Goal: Task Accomplishment & Management: Complete application form

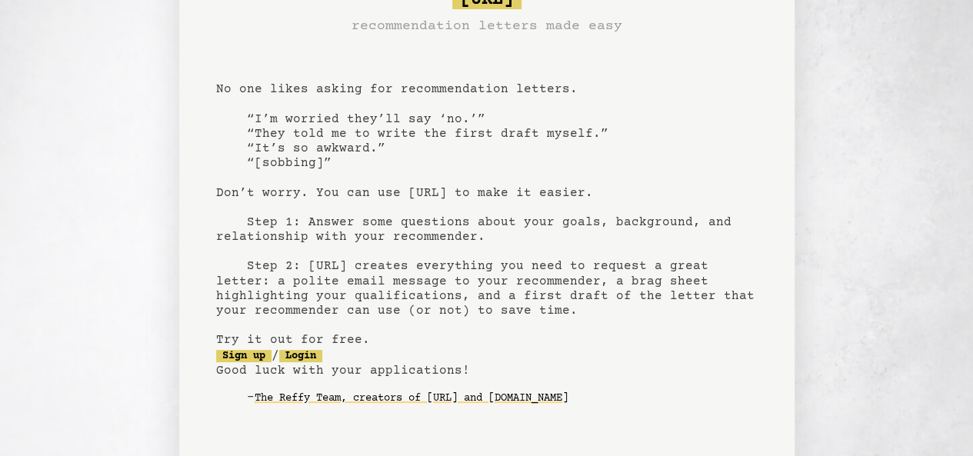
scroll to position [80, 0]
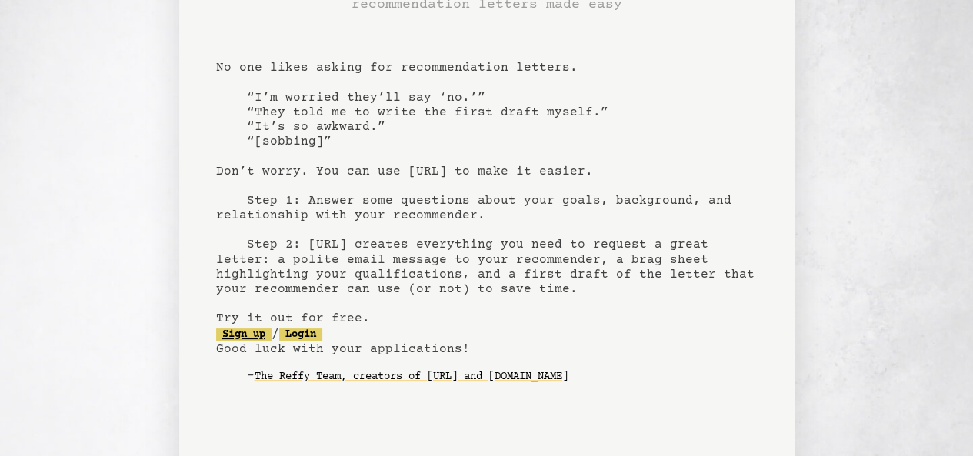
click at [248, 338] on link "Sign up" at bounding box center [243, 334] width 55 height 12
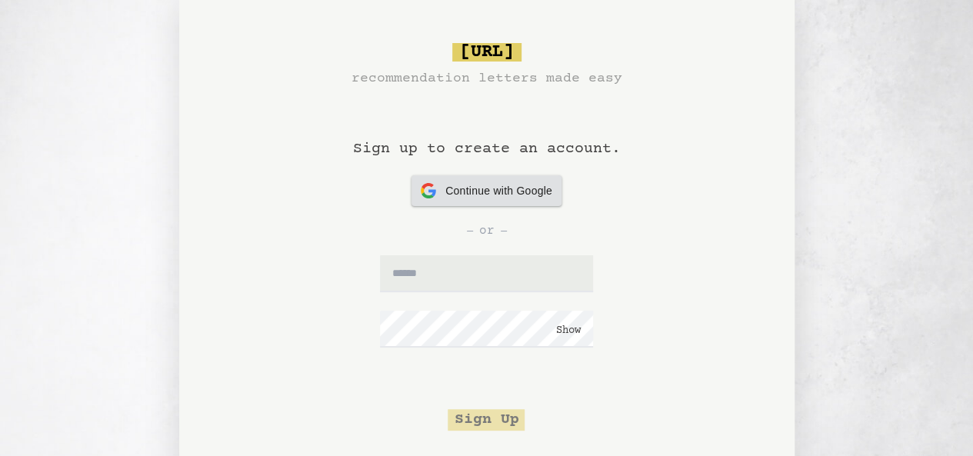
click at [472, 188] on span "Continue with Google" at bounding box center [498, 191] width 107 height 16
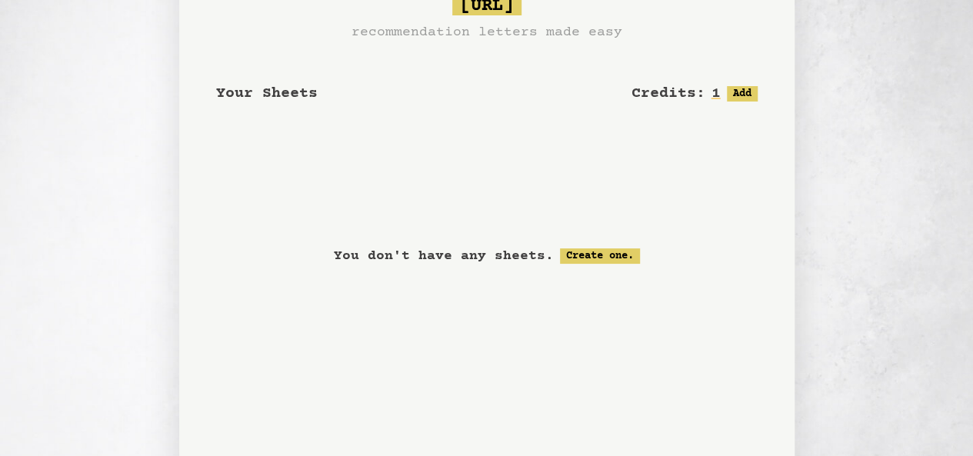
scroll to position [47, 0]
click at [734, 97] on button "Add" at bounding box center [742, 92] width 31 height 15
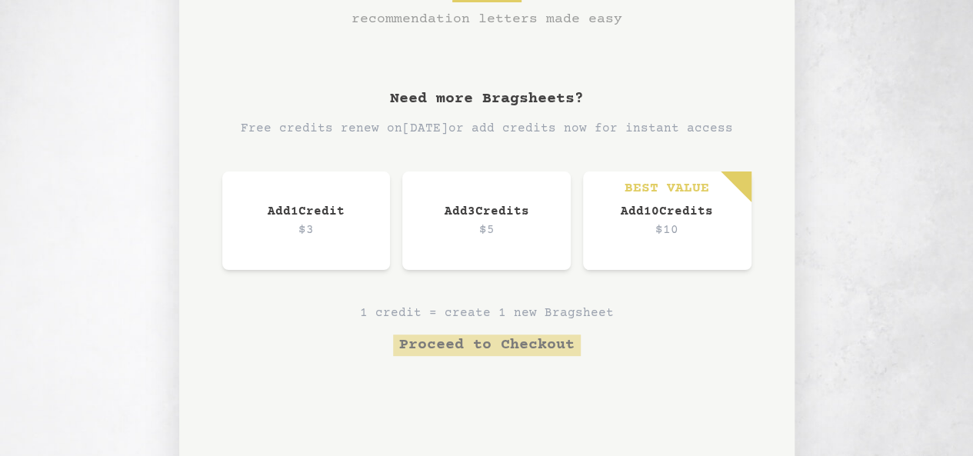
scroll to position [120, 0]
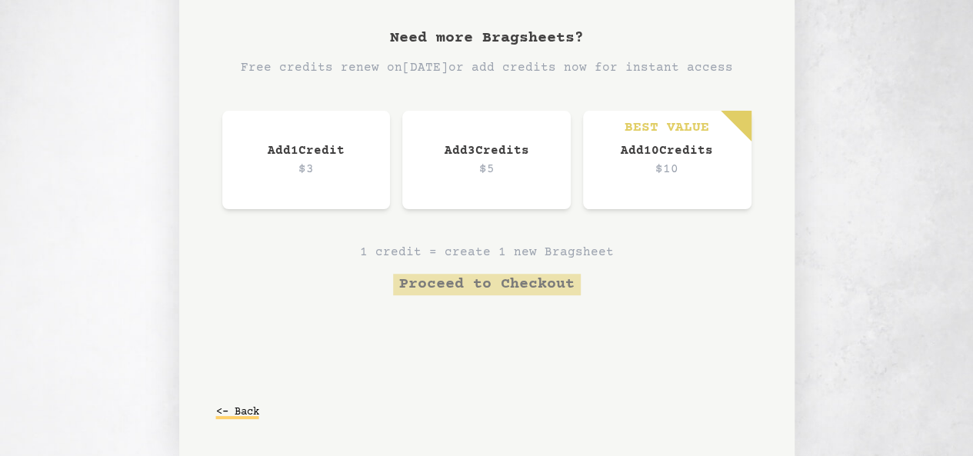
click at [237, 404] on button "<- Back" at bounding box center [237, 412] width 43 height 28
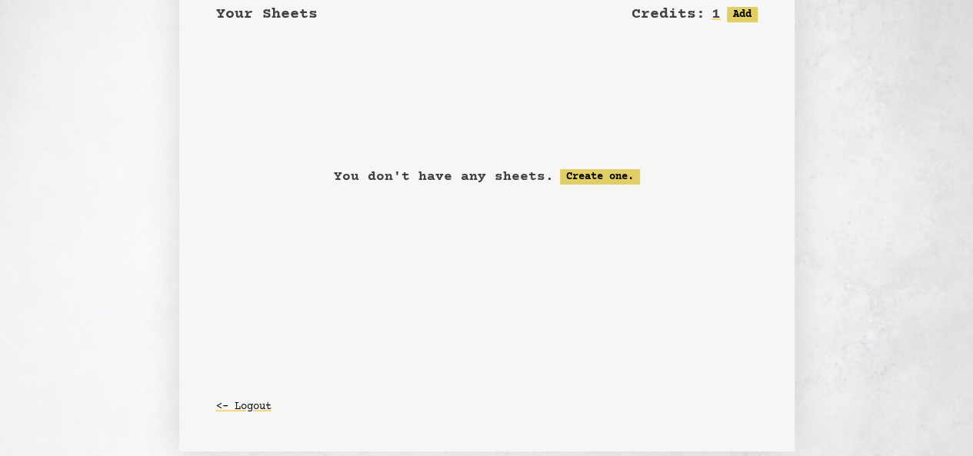
scroll to position [125, 0]
click at [574, 177] on link "Create one." at bounding box center [600, 176] width 80 height 15
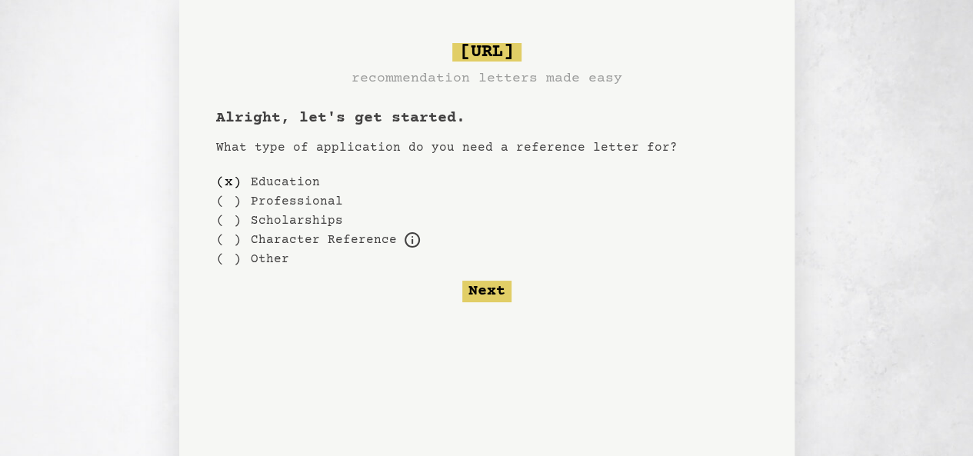
click at [275, 212] on label "Scholarships" at bounding box center [297, 220] width 92 height 18
click at [275, 224] on label "Scholarships" at bounding box center [297, 220] width 92 height 18
click at [229, 221] on div "( )" at bounding box center [228, 220] width 25 height 19
click at [501, 293] on button "Next" at bounding box center [486, 292] width 49 height 22
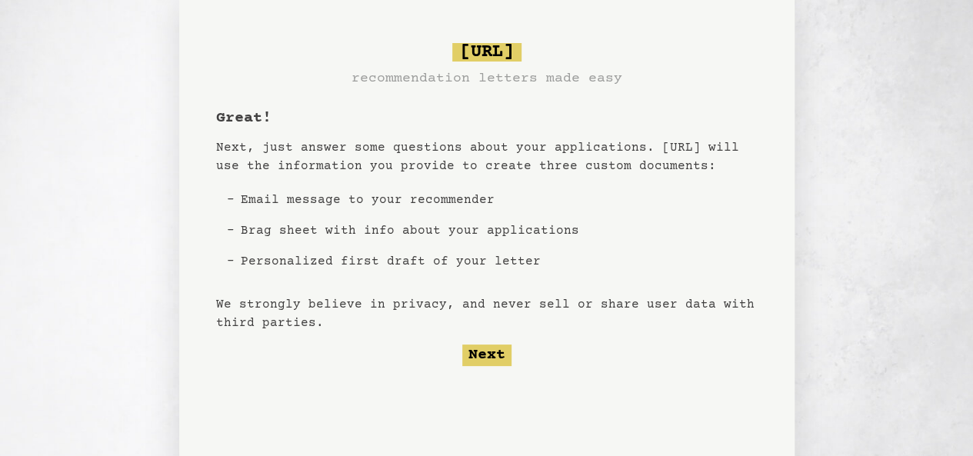
click at [310, 201] on li "Email message to your recommender" at bounding box center [410, 200] width 351 height 31
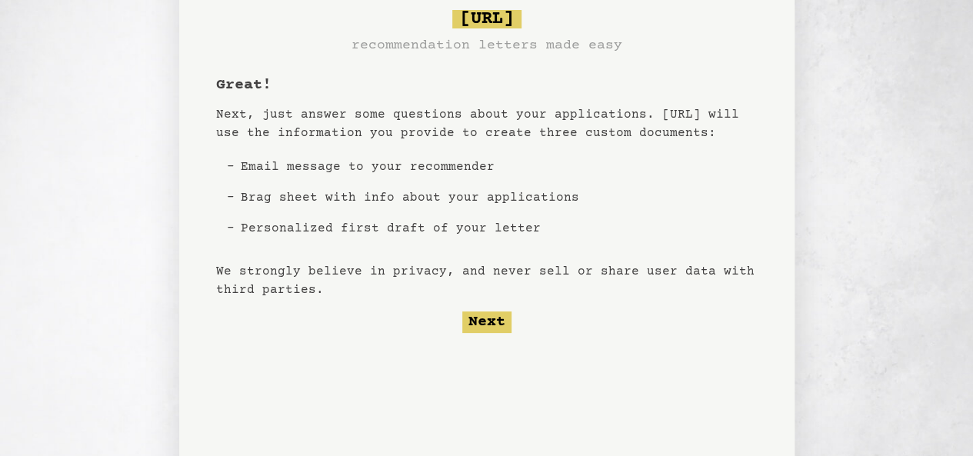
scroll to position [35, 0]
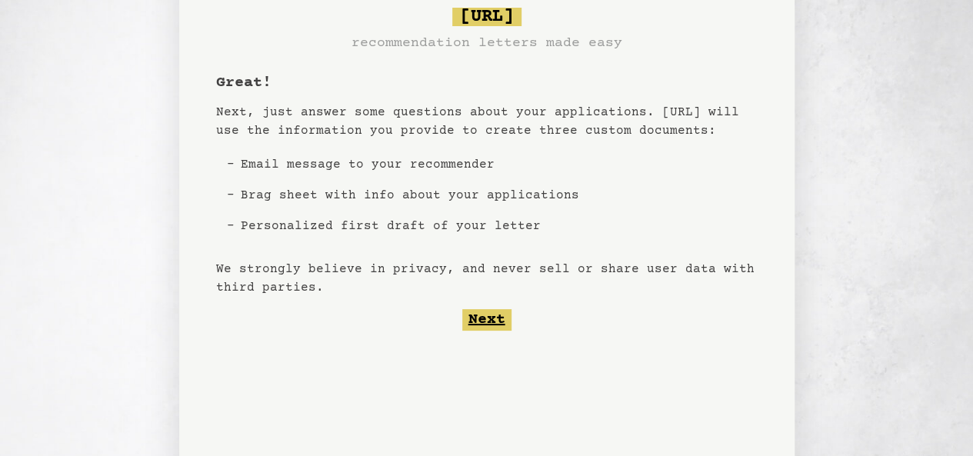
click at [473, 319] on button "Next" at bounding box center [486, 320] width 49 height 22
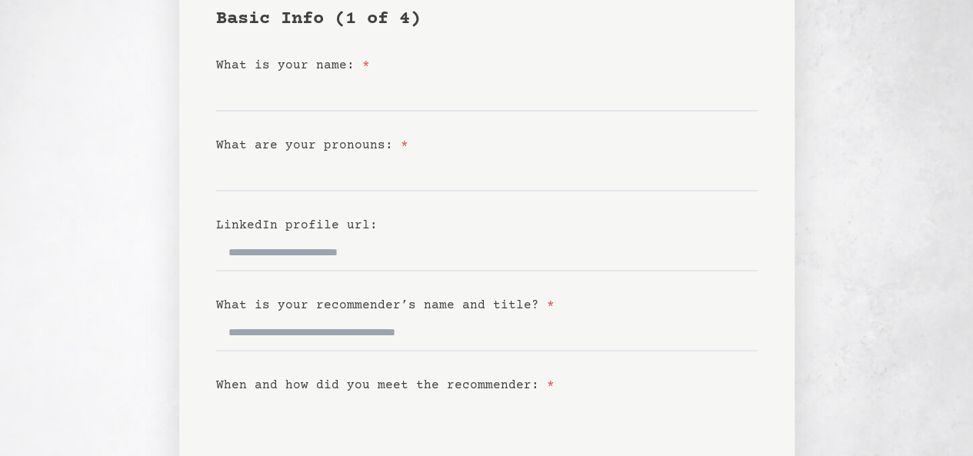
scroll to position [132, 0]
click at [310, 98] on input "What is your name: *" at bounding box center [486, 92] width 541 height 37
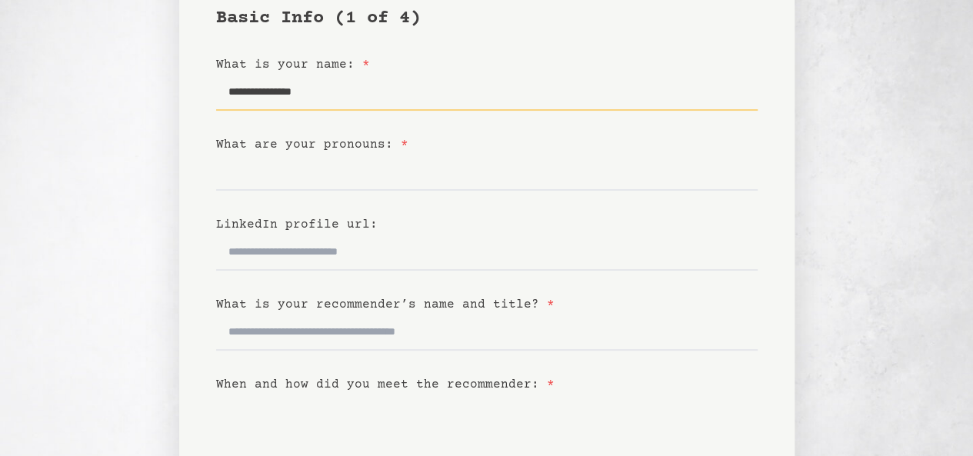
type input "**********"
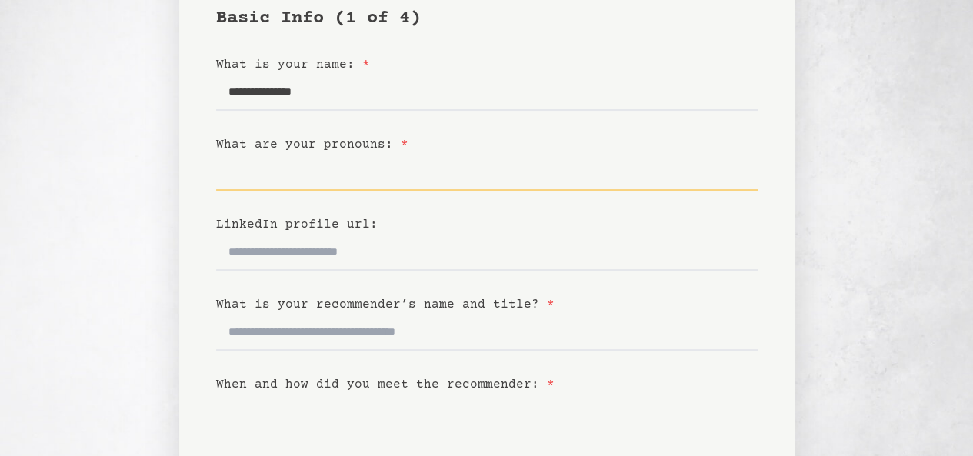
click at [306, 171] on input "What are your pronouns: *" at bounding box center [486, 172] width 541 height 37
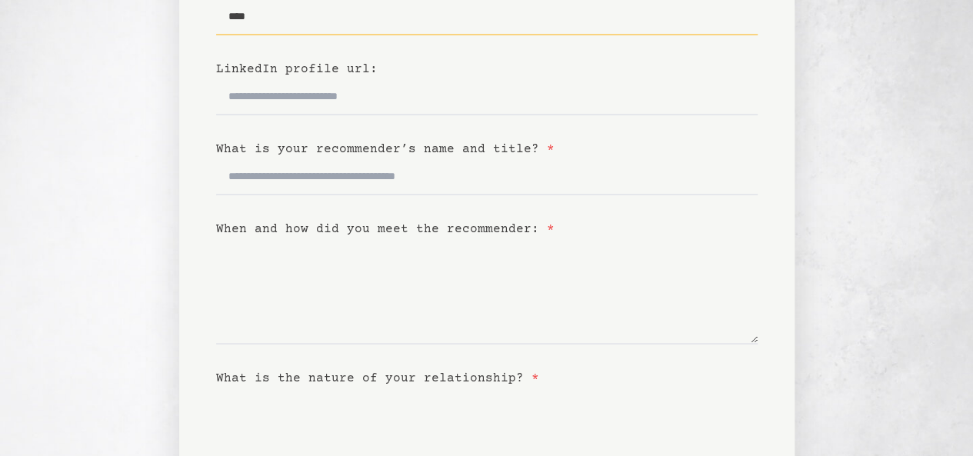
scroll to position [288, 0]
type input "***"
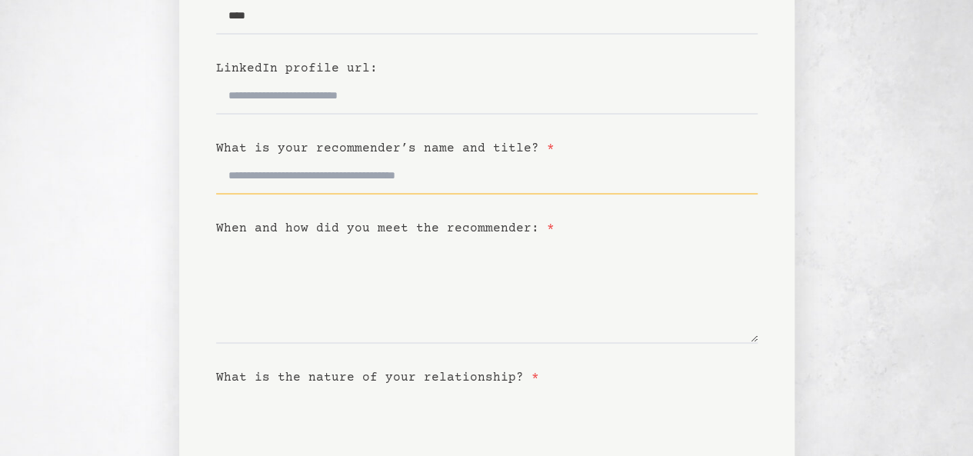
click at [306, 171] on input "What is your recommender’s name and title? *" at bounding box center [486, 176] width 541 height 37
click at [320, 178] on input "**********" at bounding box center [486, 176] width 541 height 37
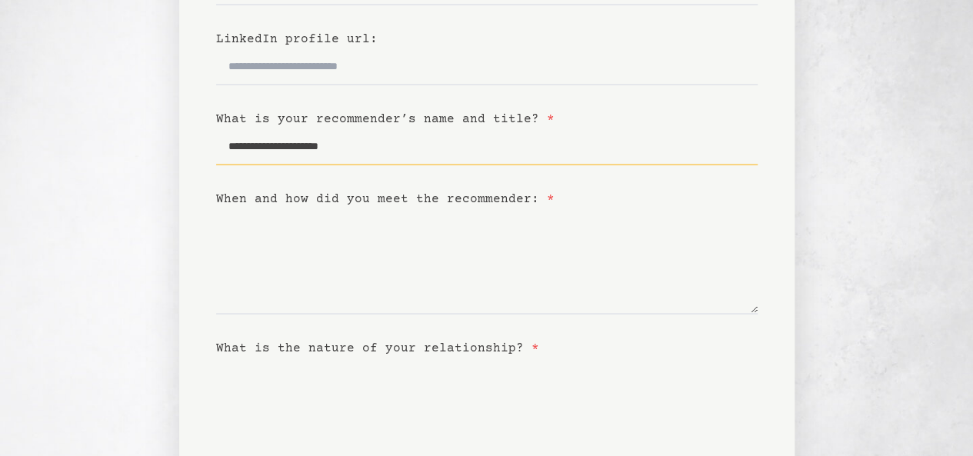
scroll to position [318, 0]
type input "**********"
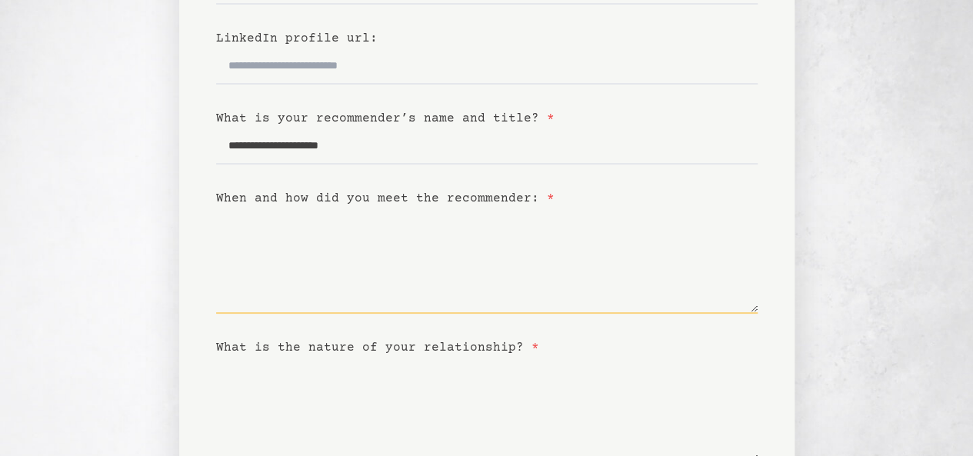
click at [389, 293] on textarea "When and how did you meet the recommender: *" at bounding box center [486, 261] width 541 height 106
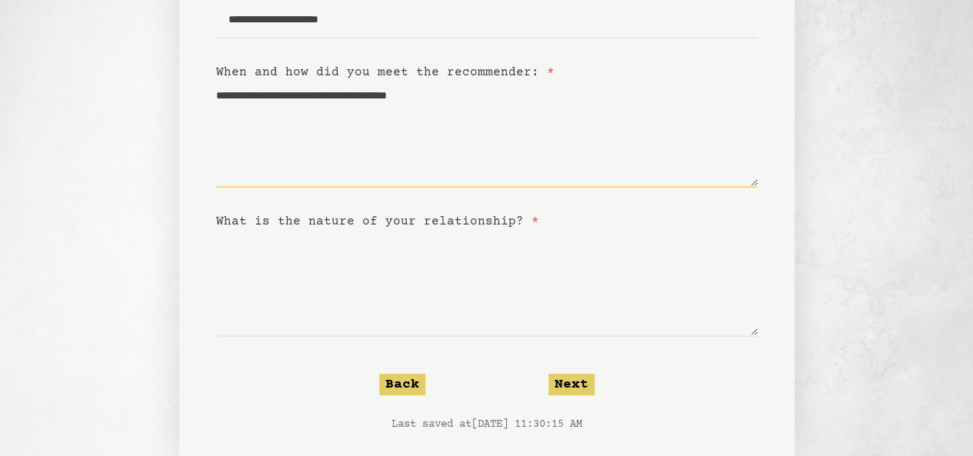
scroll to position [451, 0]
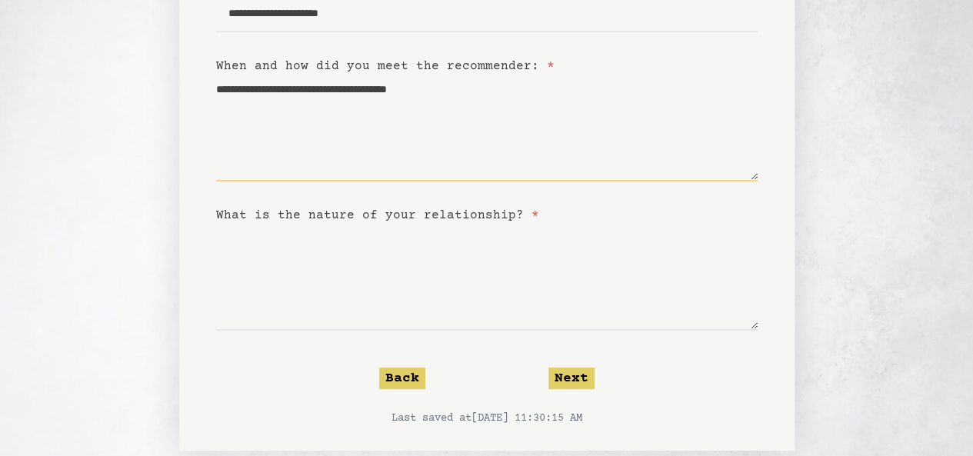
type textarea "**********"
click at [384, 304] on textarea "What is the nature of your relationship? *" at bounding box center [486, 278] width 541 height 106
click at [360, 317] on textarea "What is the nature of your relationship? *" at bounding box center [486, 278] width 541 height 106
